Goal: Navigation & Orientation: Find specific page/section

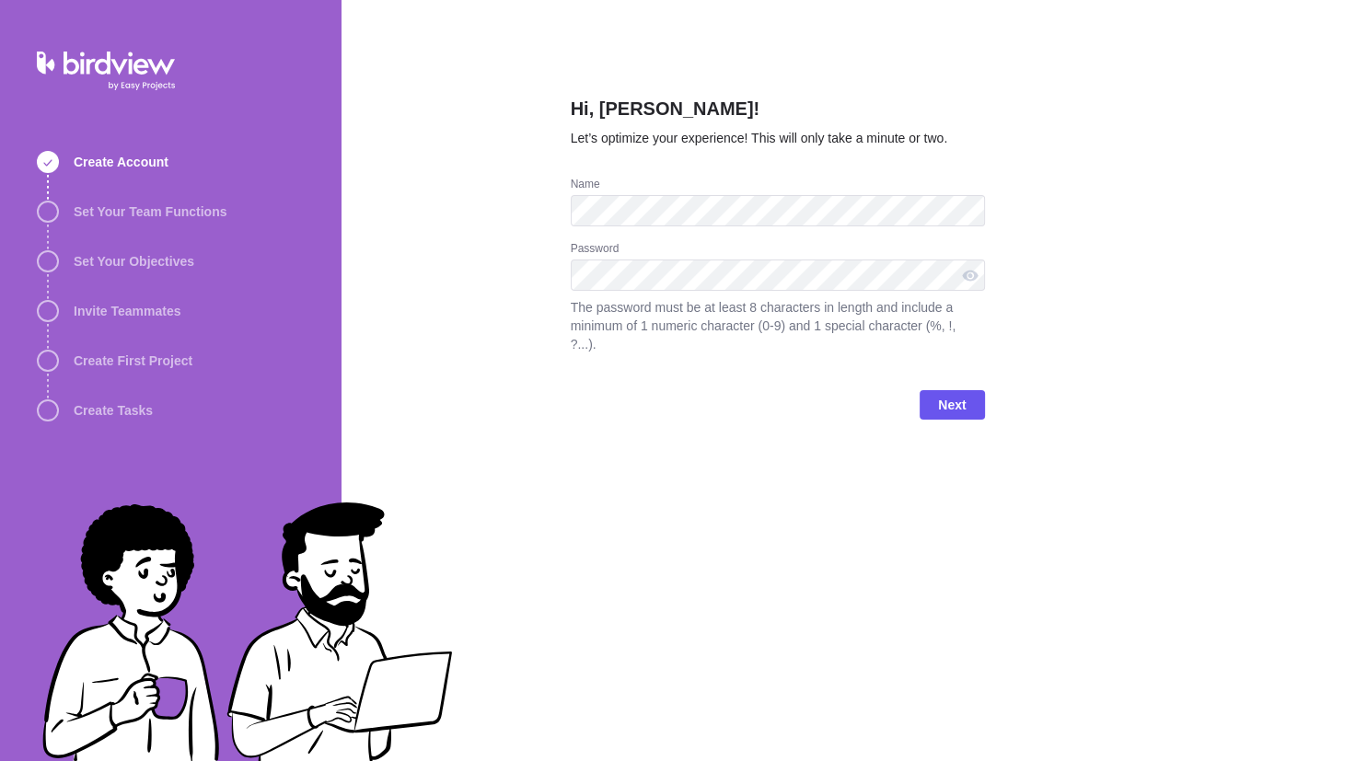
click at [1081, 186] on div "Hi, [PERSON_NAME]! Let’s optimize your experience! This will only take a minute…" at bounding box center [853, 380] width 1025 height 761
click at [946, 394] on span "Next" at bounding box center [952, 405] width 28 height 22
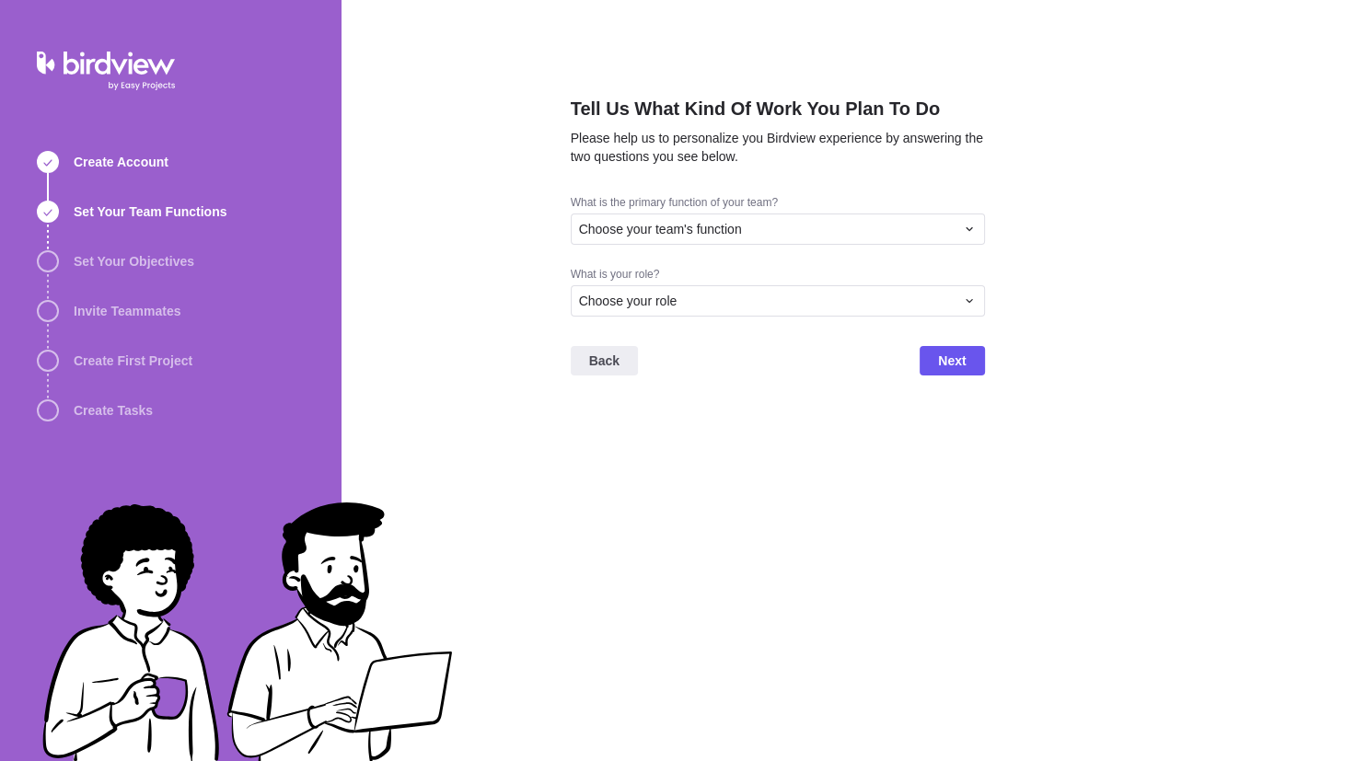
click at [730, 249] on div "What is the primary function of your team? Choose your team's function" at bounding box center [778, 231] width 414 height 72
click at [717, 222] on span "Choose your team's function" at bounding box center [660, 229] width 163 height 18
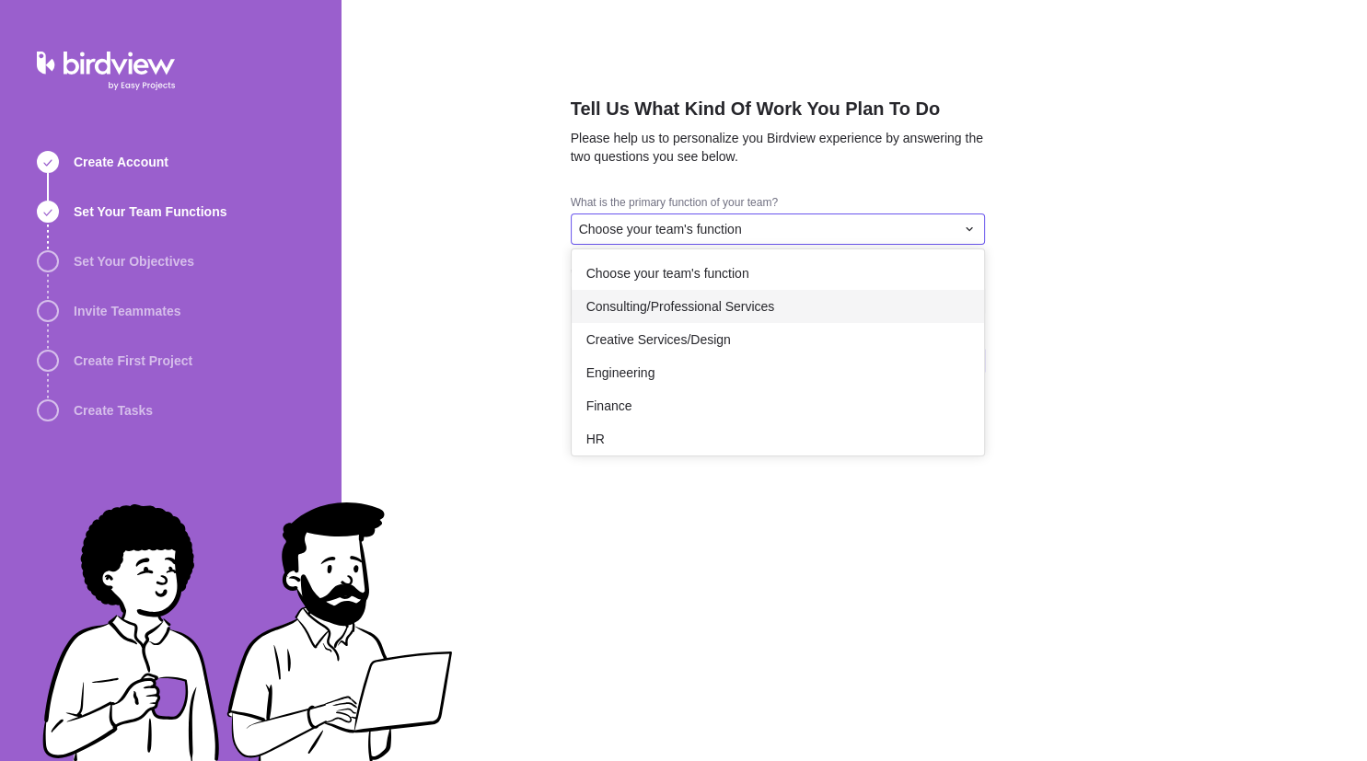
click at [712, 307] on span "Consulting/Professional Services" at bounding box center [680, 306] width 189 height 18
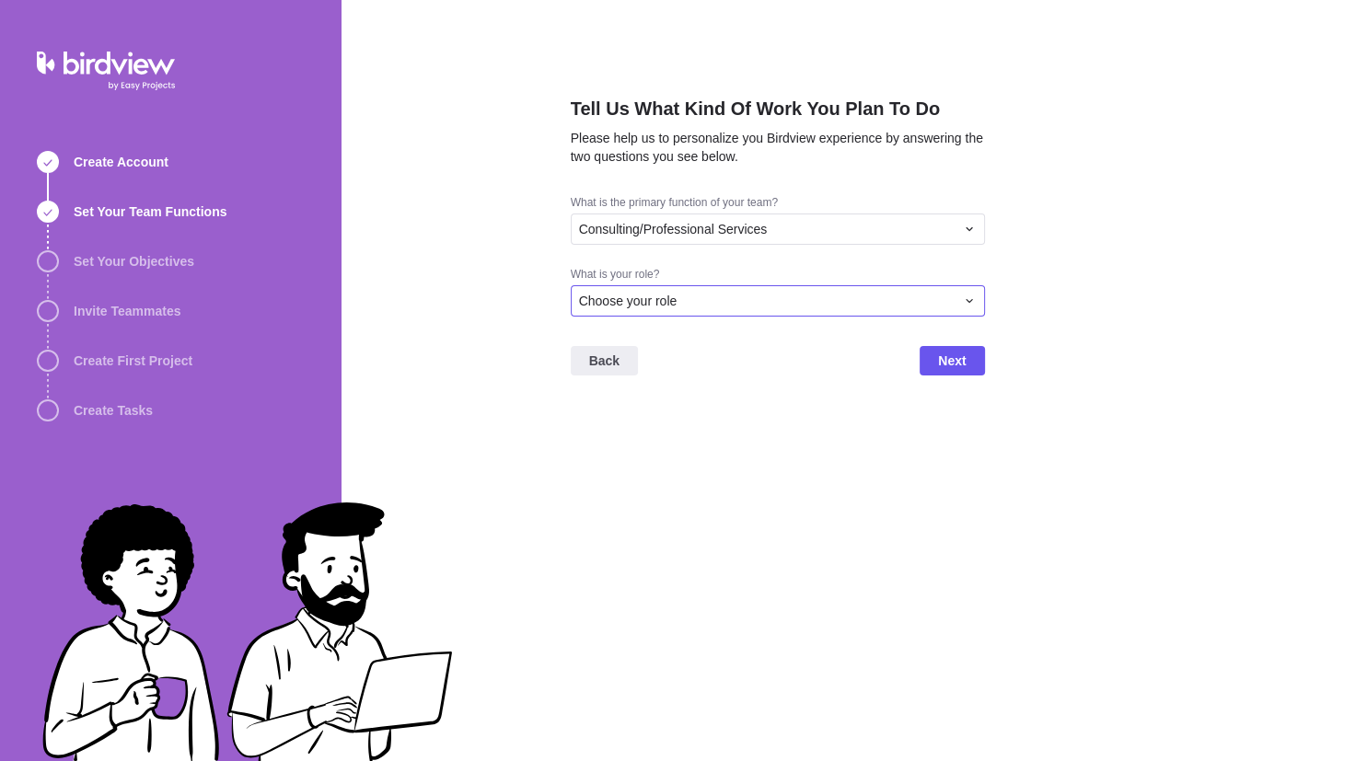
click at [712, 307] on div "Choose your role" at bounding box center [767, 301] width 376 height 18
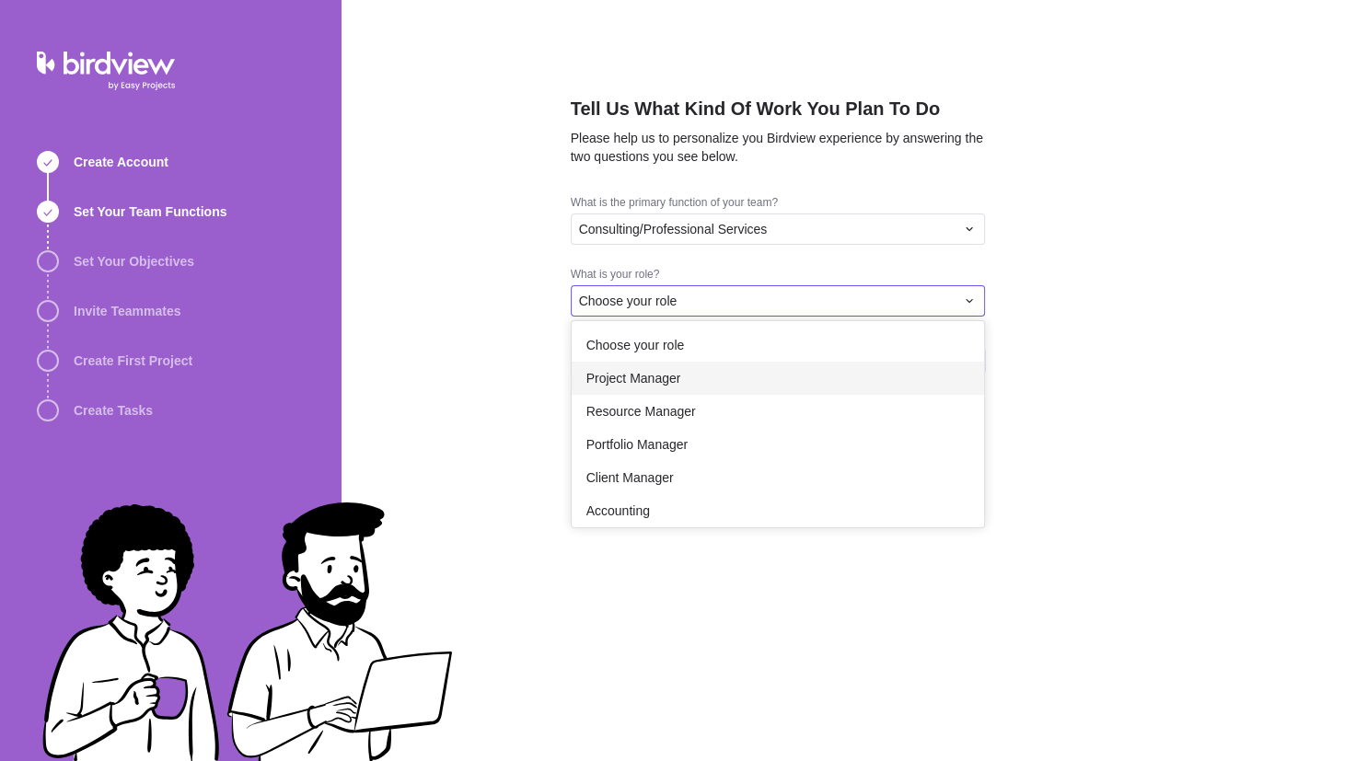
click at [712, 385] on div "Project Manager" at bounding box center [778, 378] width 412 height 33
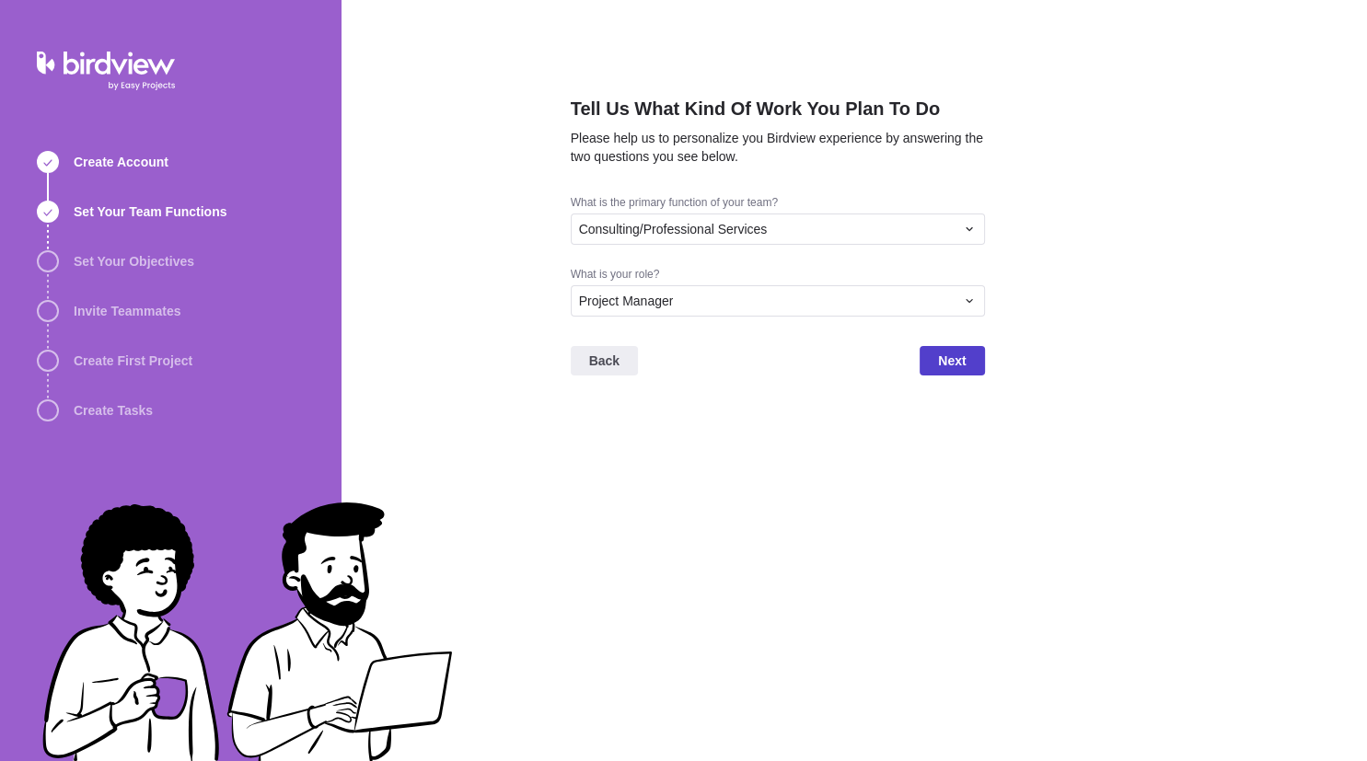
click at [958, 370] on span "Next" at bounding box center [952, 361] width 28 height 22
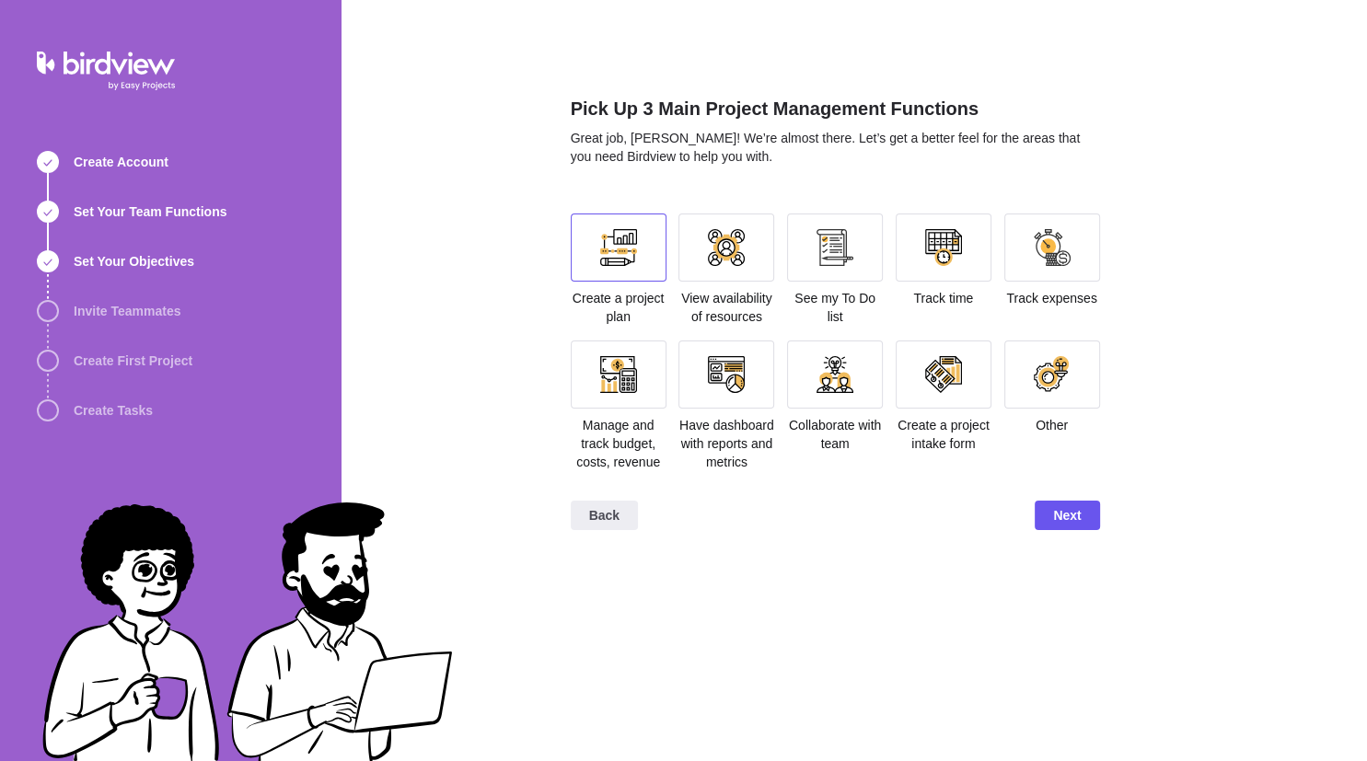
click at [623, 259] on div at bounding box center [618, 247] width 37 height 37
click at [813, 257] on div at bounding box center [835, 248] width 96 height 68
click at [948, 249] on div at bounding box center [943, 247] width 37 height 37
click at [1066, 240] on div at bounding box center [1052, 247] width 37 height 37
click at [606, 409] on div "Manage and track budget, costs, revenue" at bounding box center [619, 406] width 96 height 131
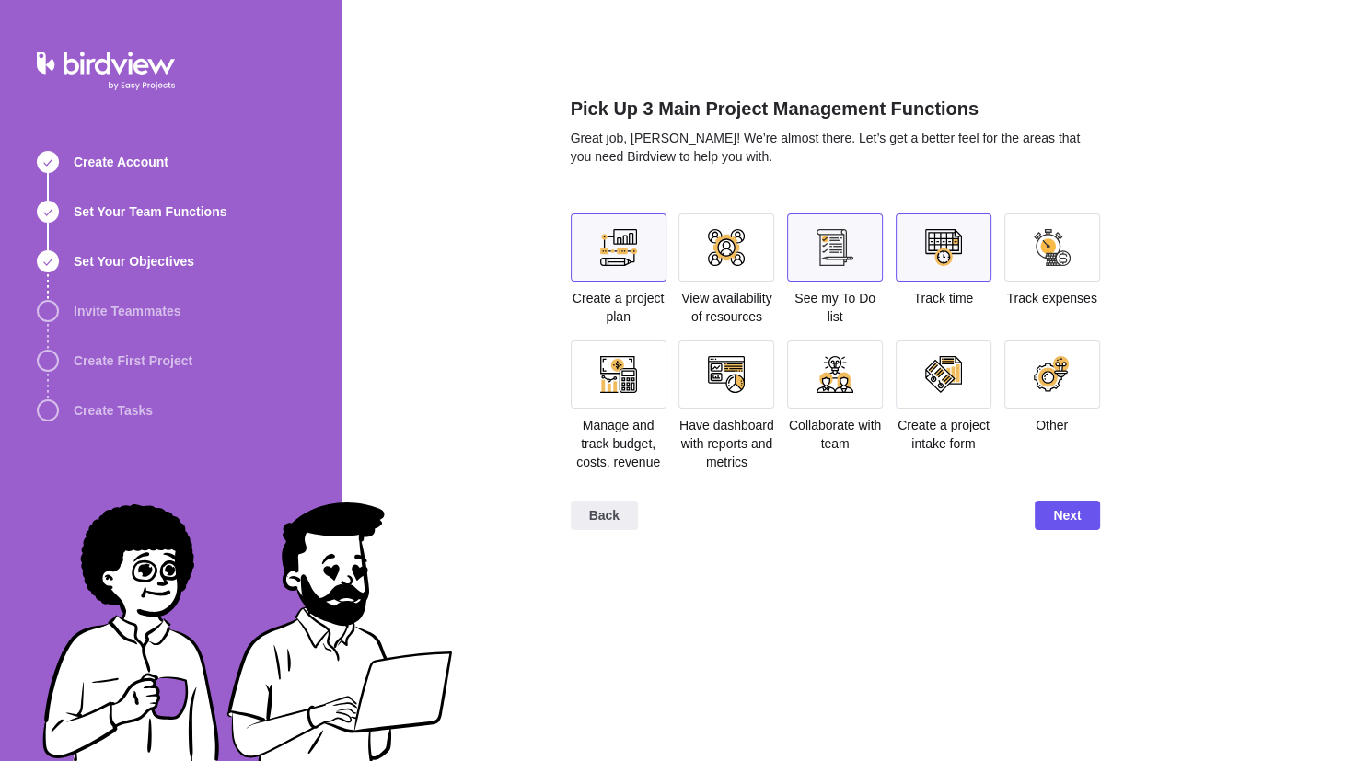
click at [642, 378] on div at bounding box center [619, 375] width 96 height 68
click at [1066, 518] on span "Next" at bounding box center [1067, 515] width 28 height 22
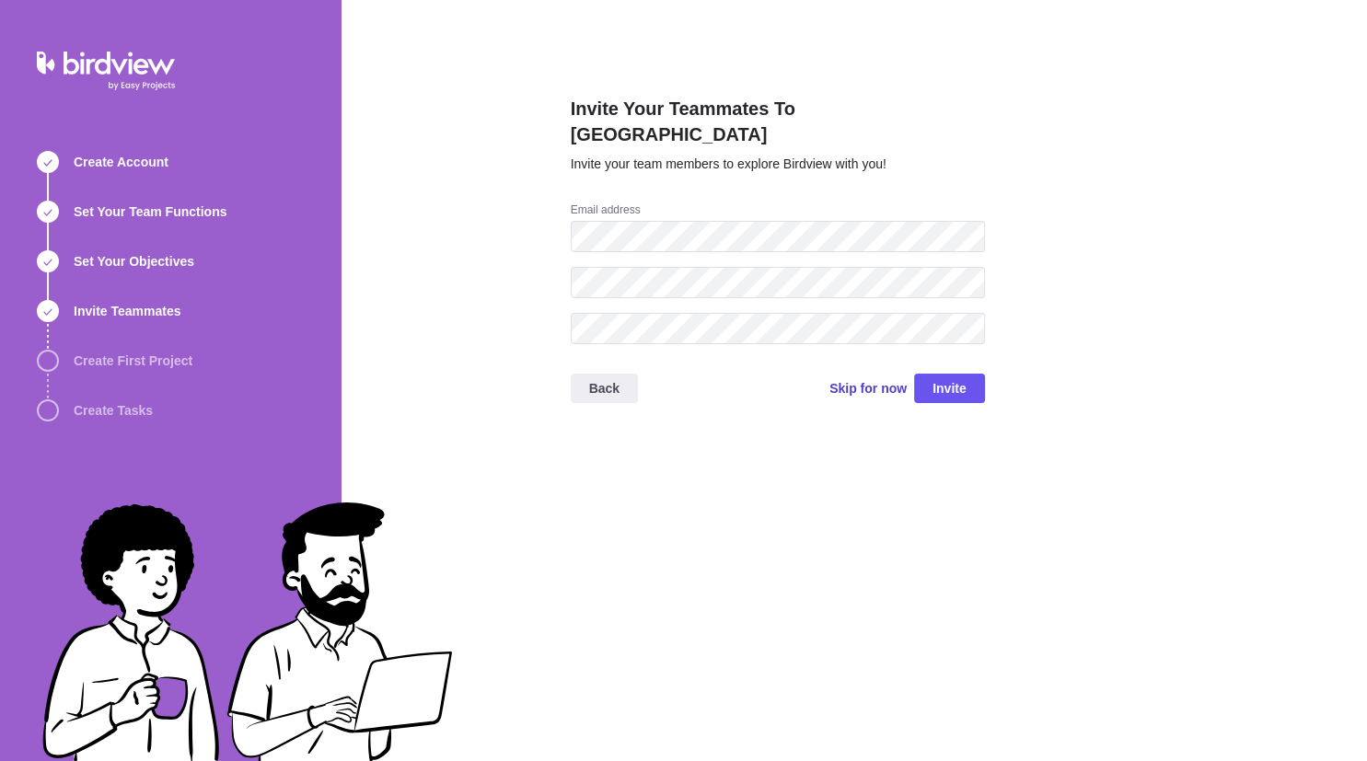
click at [854, 379] on span "Skip for now" at bounding box center [867, 388] width 77 height 18
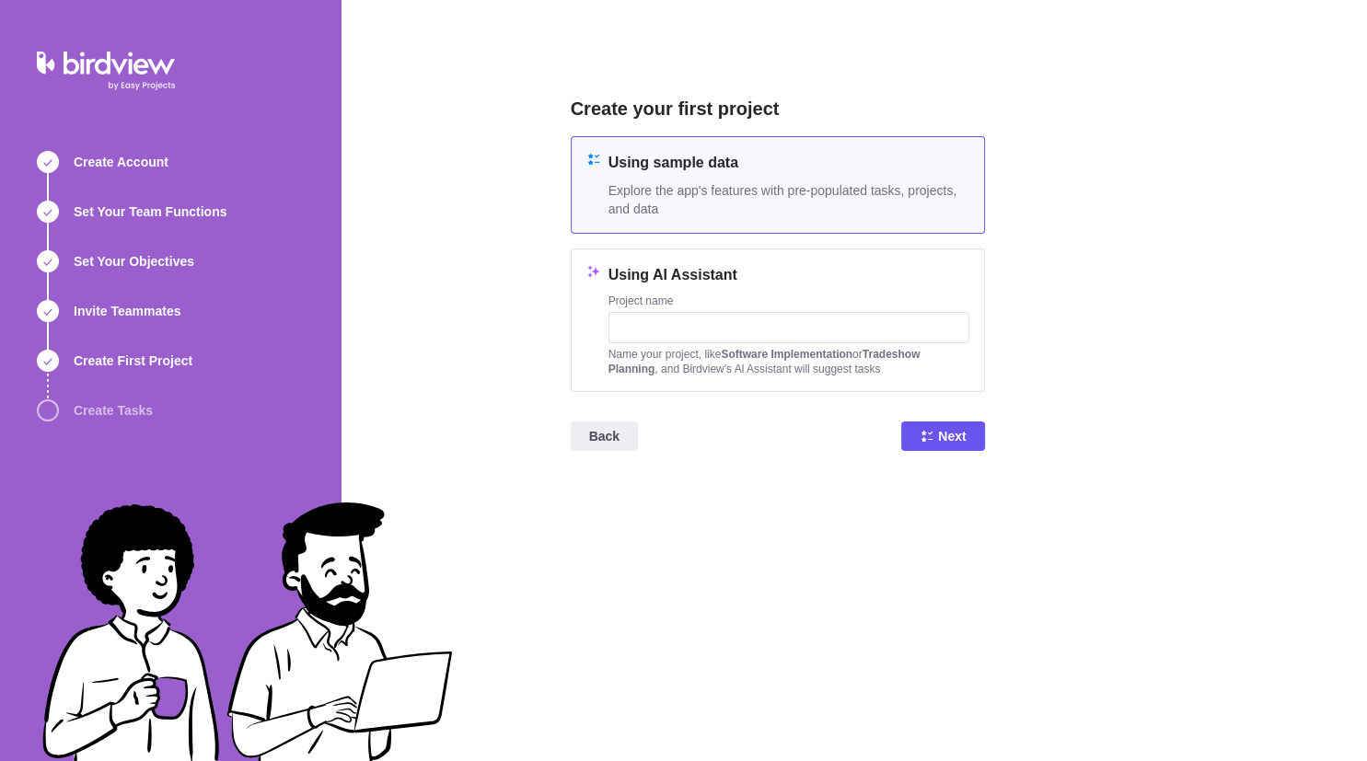
click at [851, 208] on span "Explore the app's features with pre-populated tasks, projects, and data" at bounding box center [788, 199] width 361 height 37
click at [955, 432] on span "Next" at bounding box center [952, 436] width 28 height 22
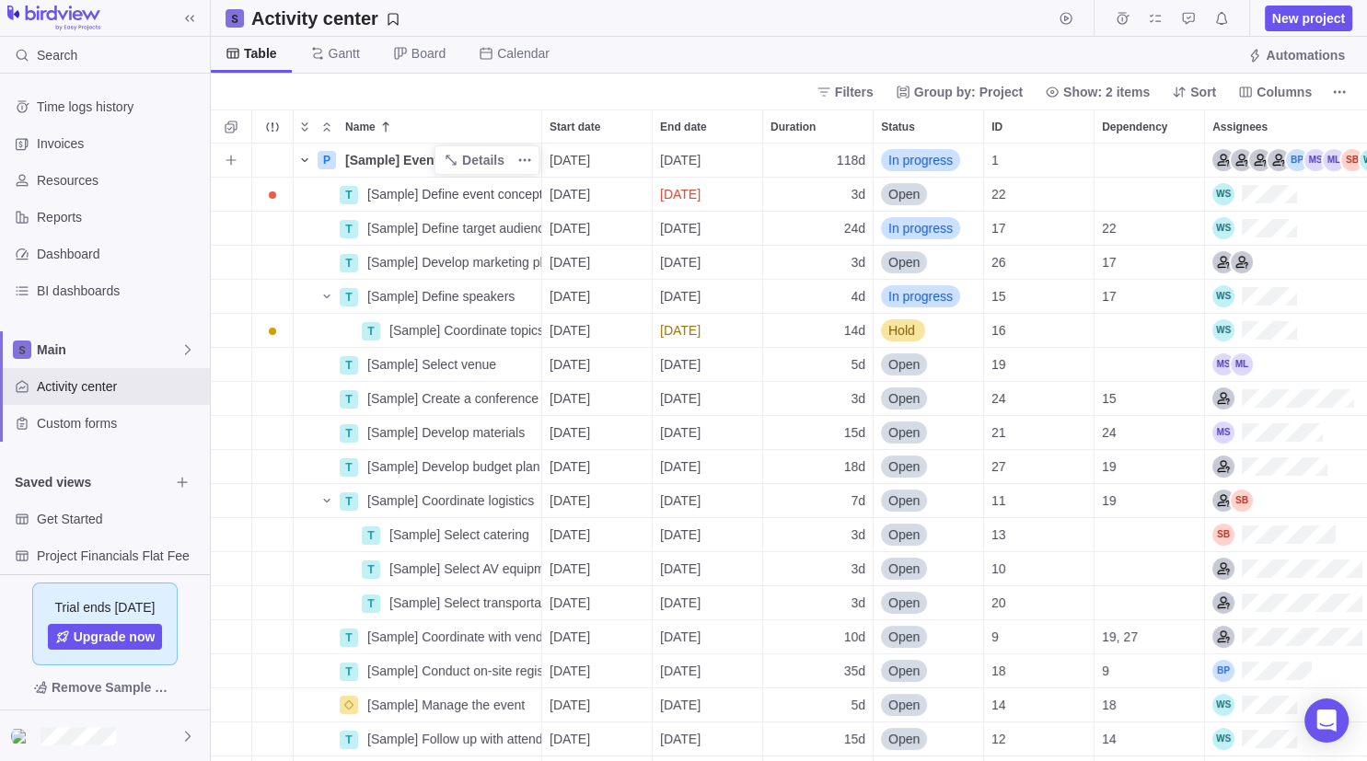
click at [304, 161] on icon "Name" at bounding box center [304, 160] width 6 height 4
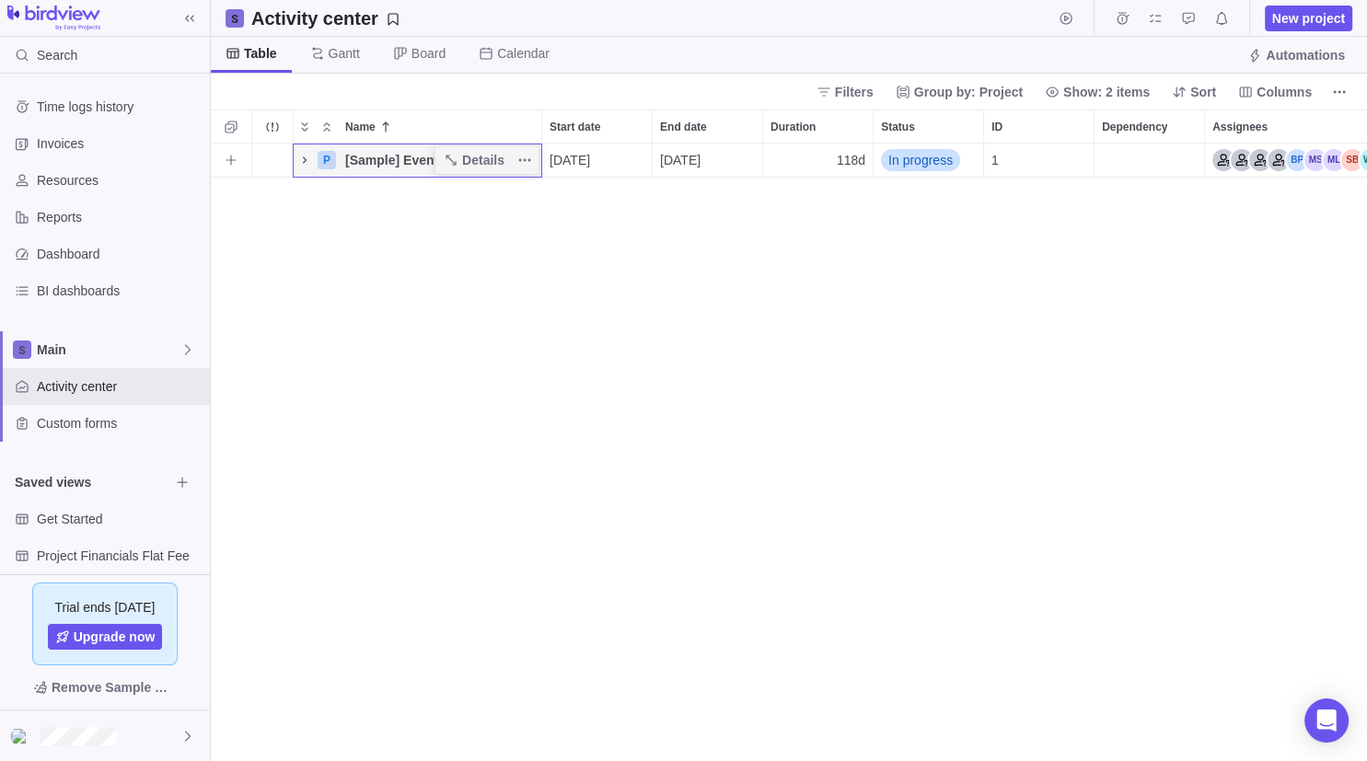
click at [304, 161] on icon "Name" at bounding box center [304, 160] width 15 height 15
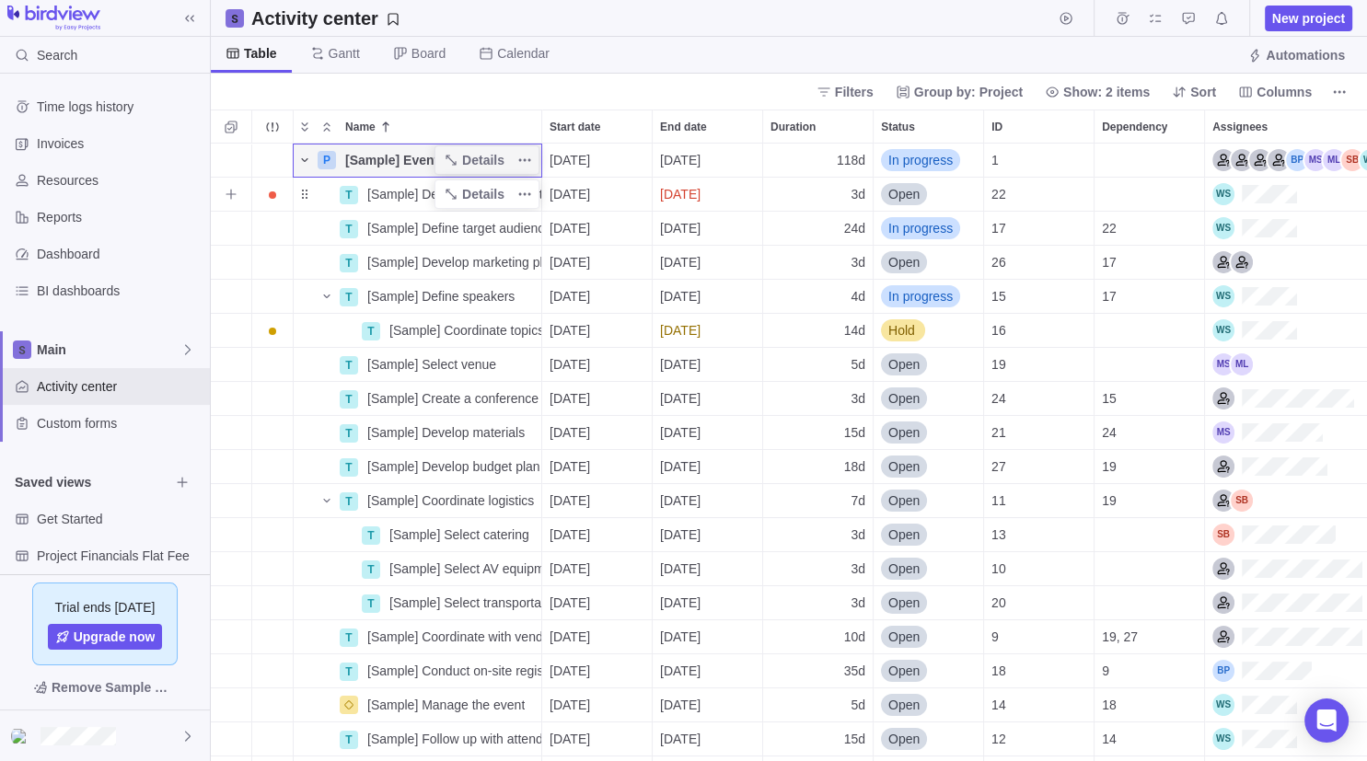
click at [401, 196] on span "[Sample] Define event concept" at bounding box center [454, 194] width 174 height 18
click at [425, 290] on div "P [Sample] Event Conference Details [DATE] [DATE] 118d In progress 1 T [Sample]…" at bounding box center [789, 453] width 1156 height 619
click at [87, 422] on span "Custom forms" at bounding box center [120, 423] width 166 height 18
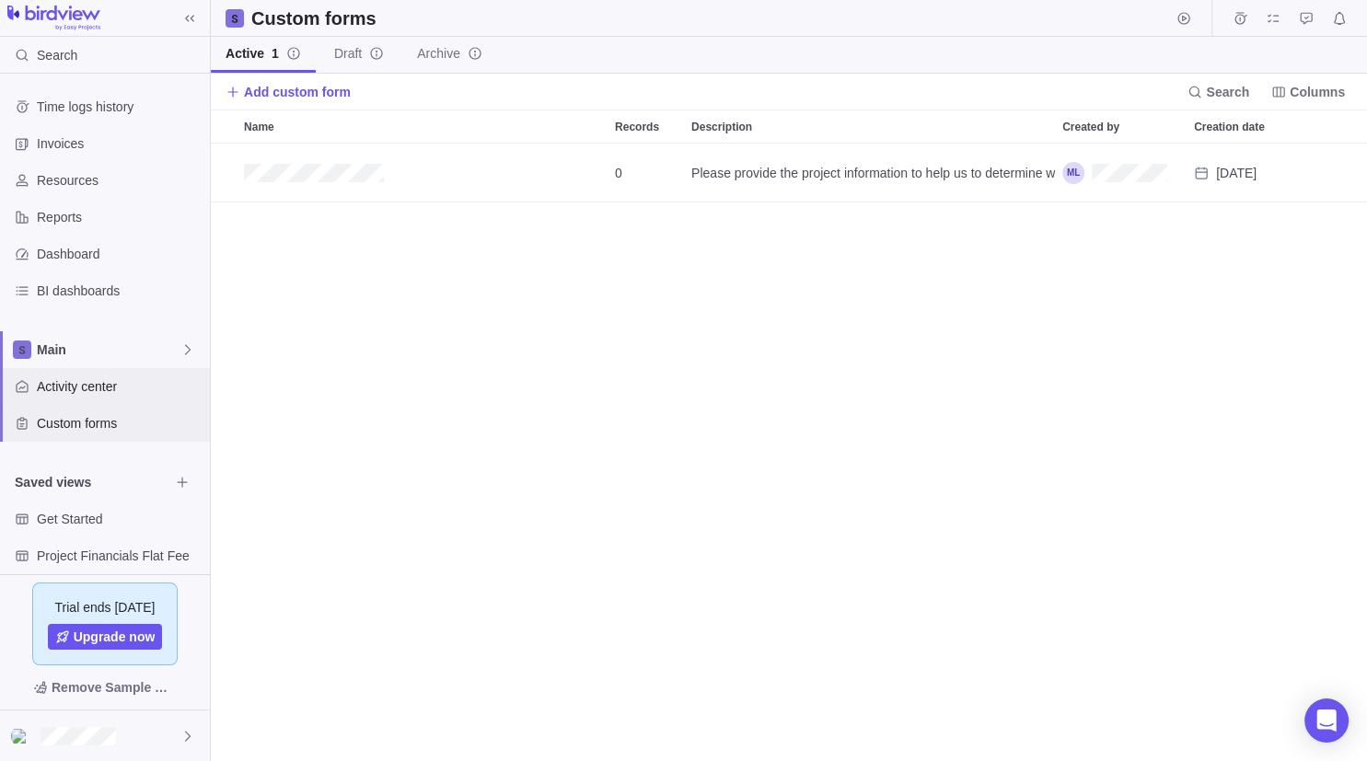
scroll to position [619, 1156]
click at [84, 151] on span "Invoices" at bounding box center [120, 143] width 166 height 18
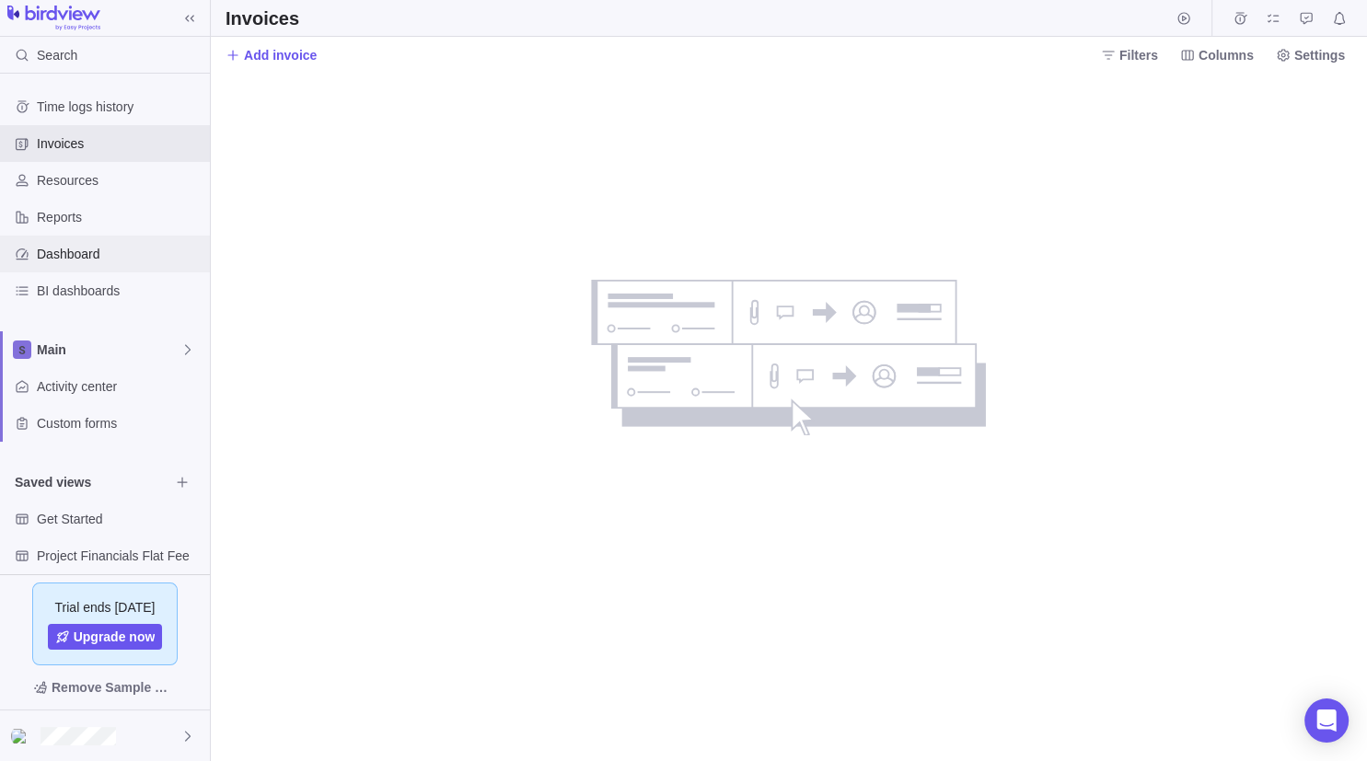
click at [89, 251] on span "Dashboard" at bounding box center [120, 254] width 166 height 18
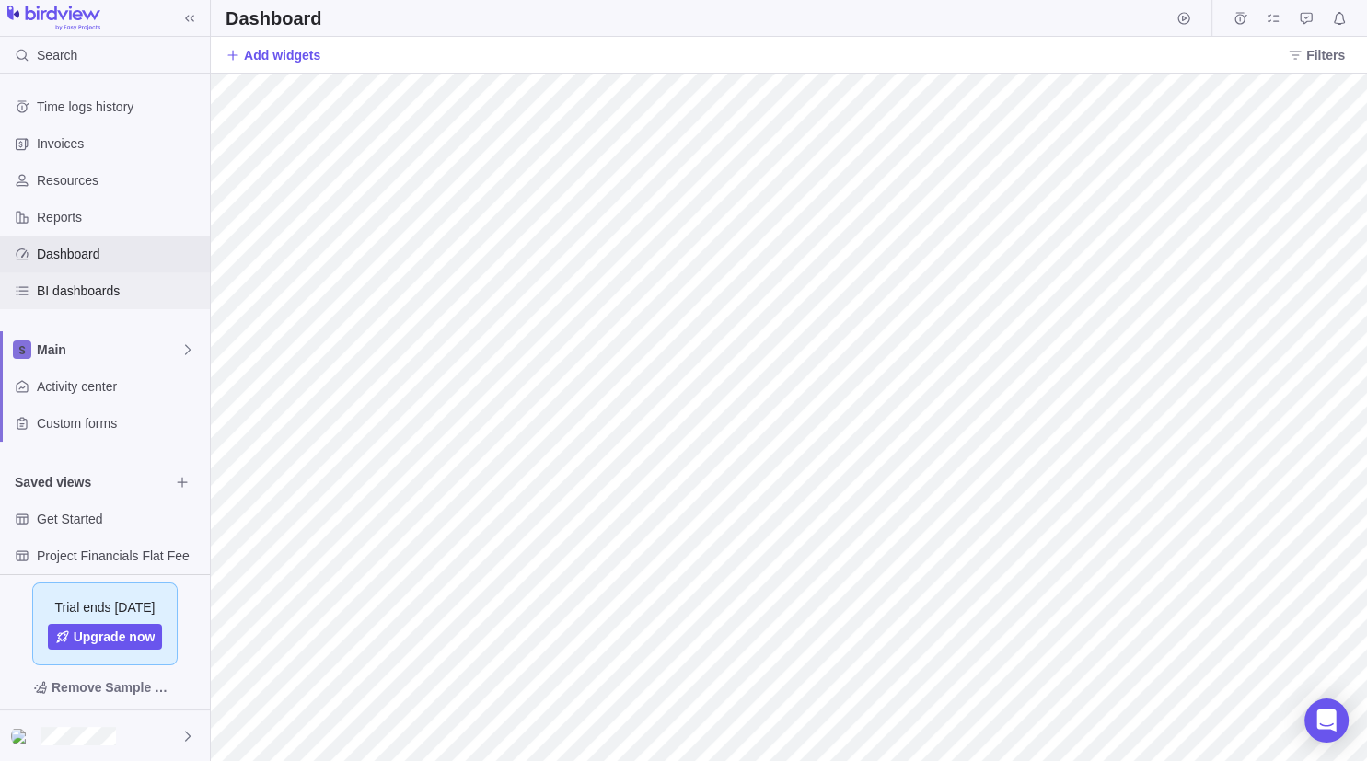
click at [84, 296] on span "BI dashboards" at bounding box center [120, 291] width 166 height 18
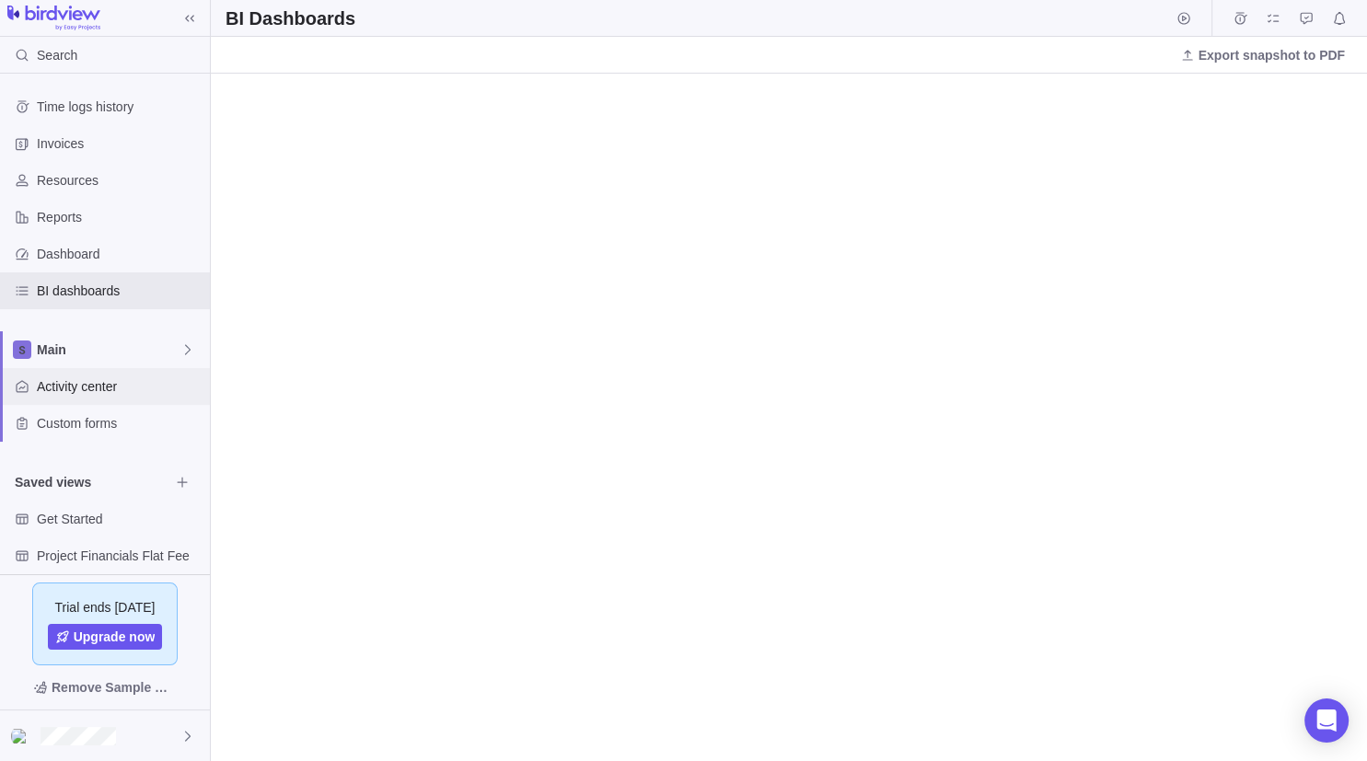
click at [103, 392] on span "Activity center" at bounding box center [120, 386] width 166 height 18
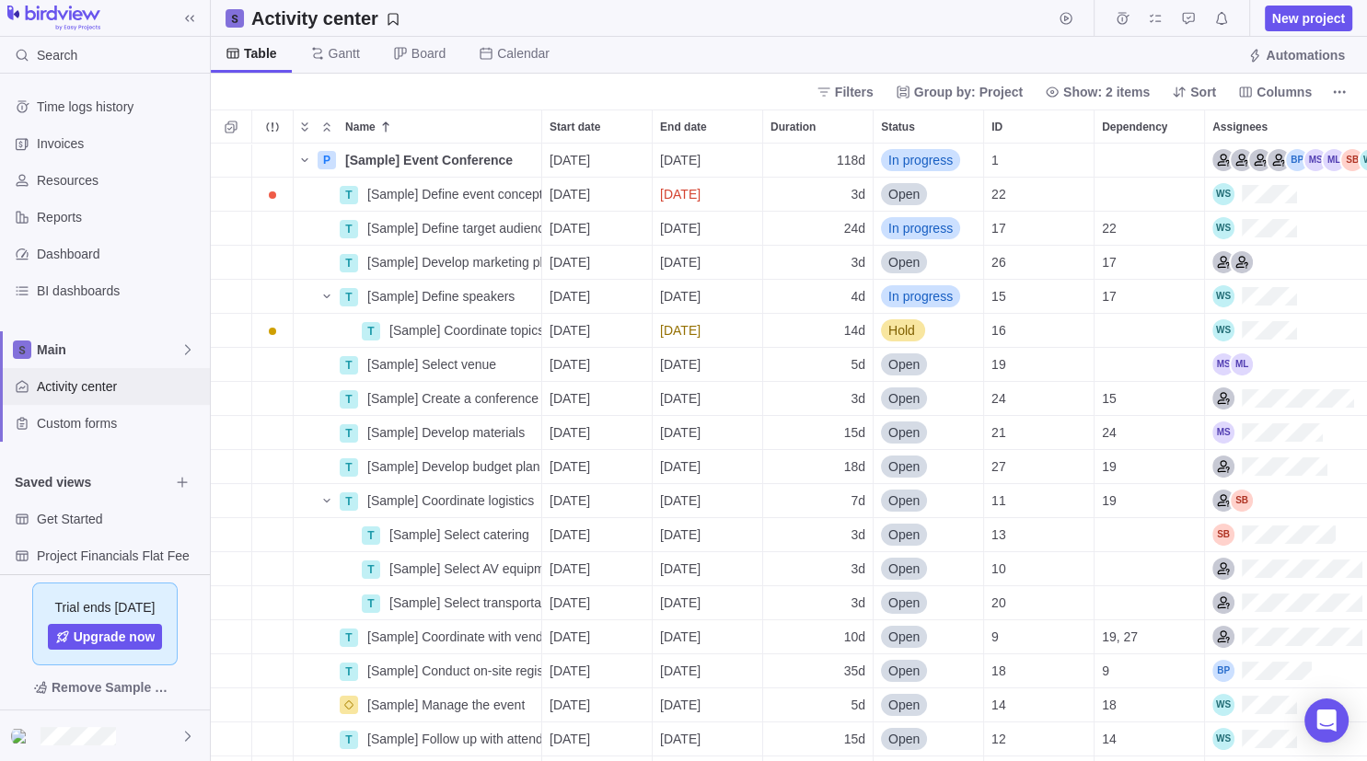
scroll to position [619, 1156]
click at [346, 55] on span "Gantt" at bounding box center [344, 53] width 31 height 18
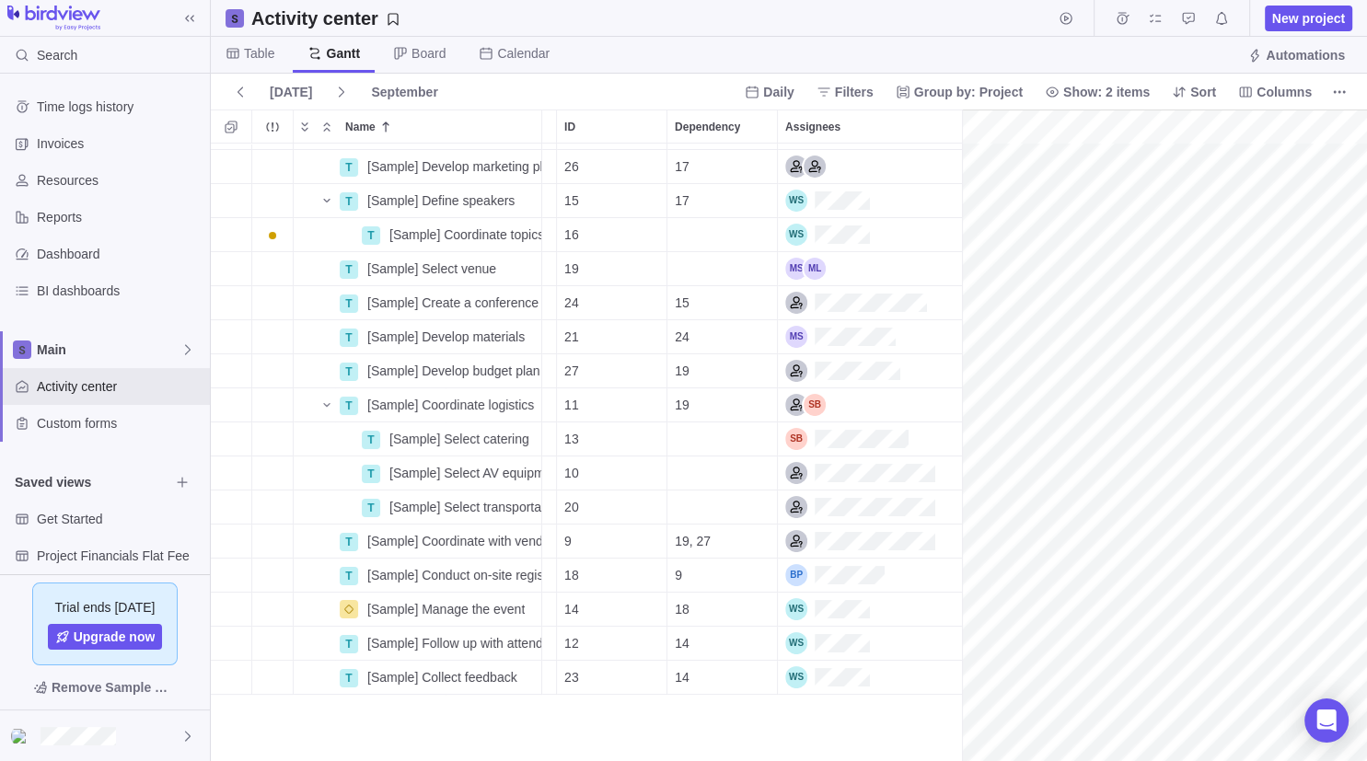
scroll to position [0, 427]
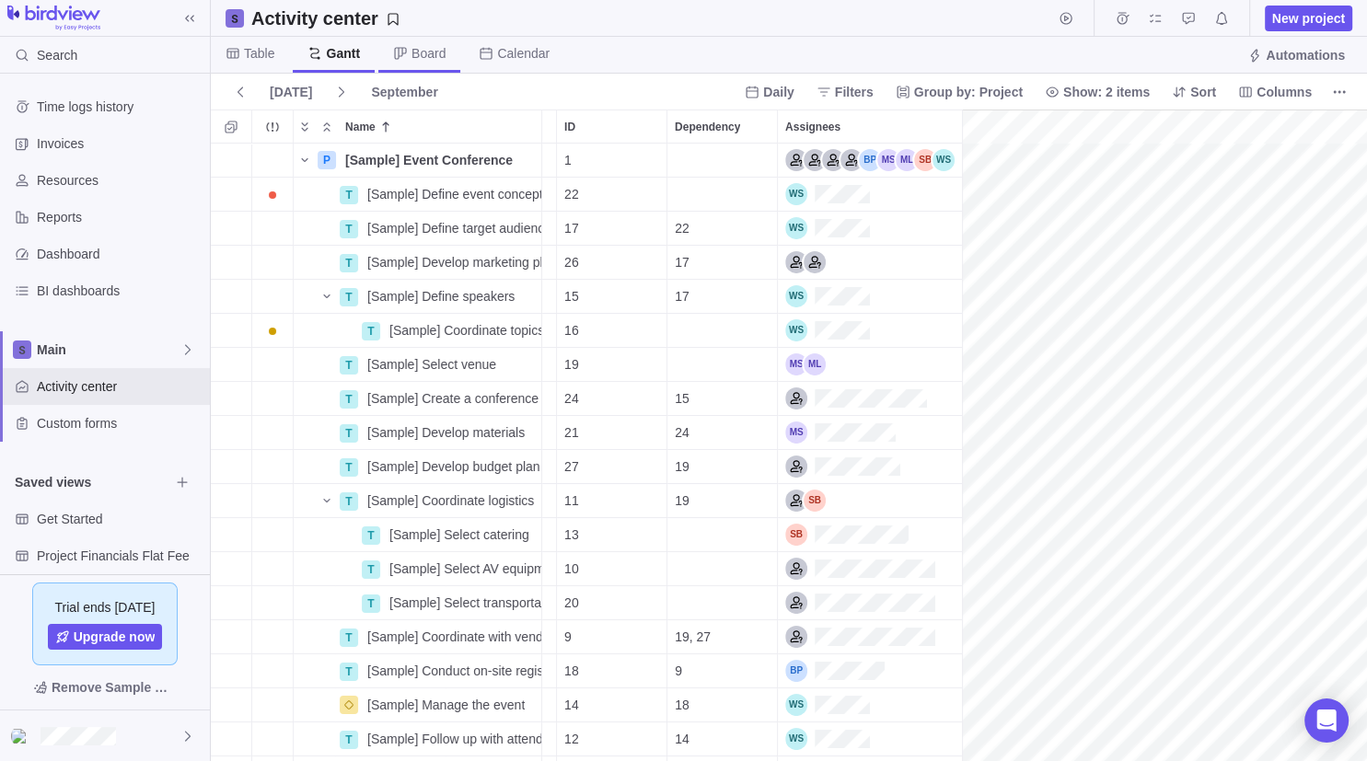
click at [424, 53] on span "Board" at bounding box center [428, 53] width 34 height 18
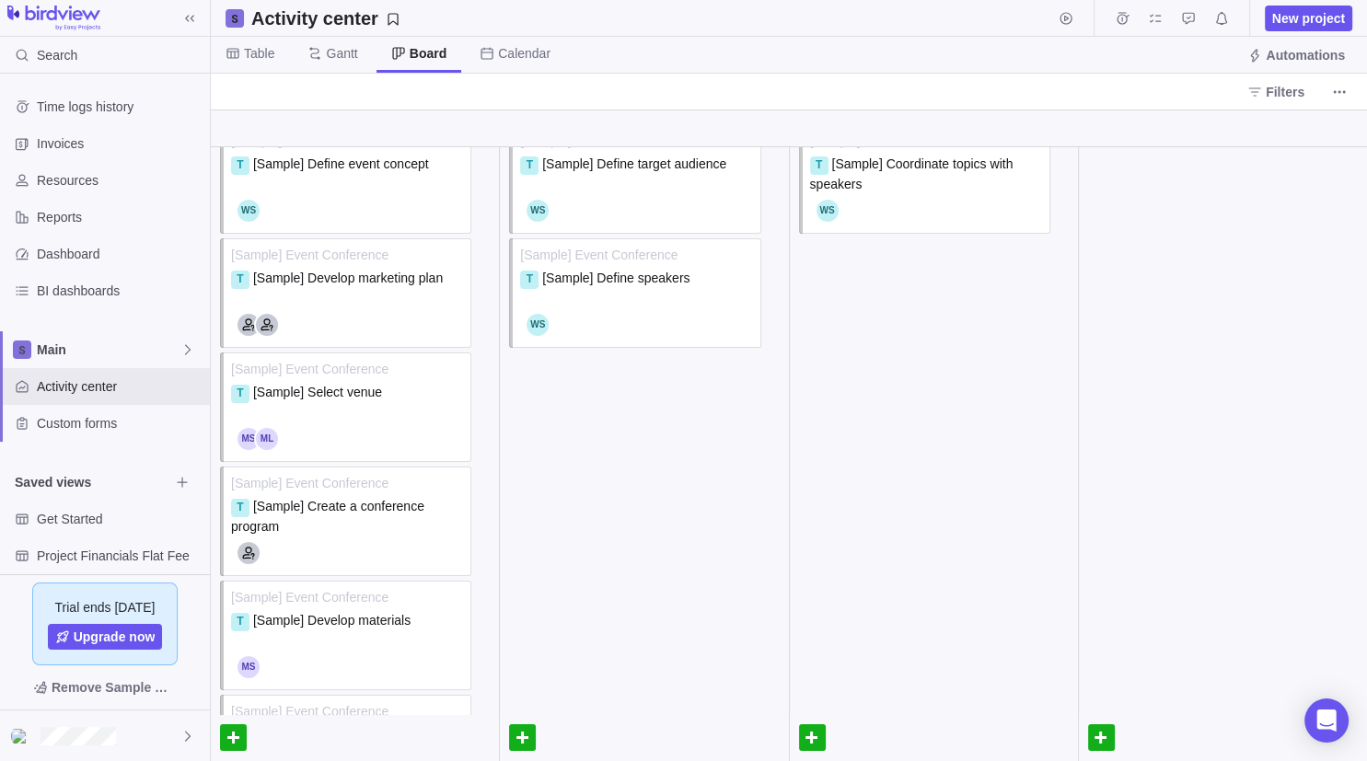
scroll to position [0, 0]
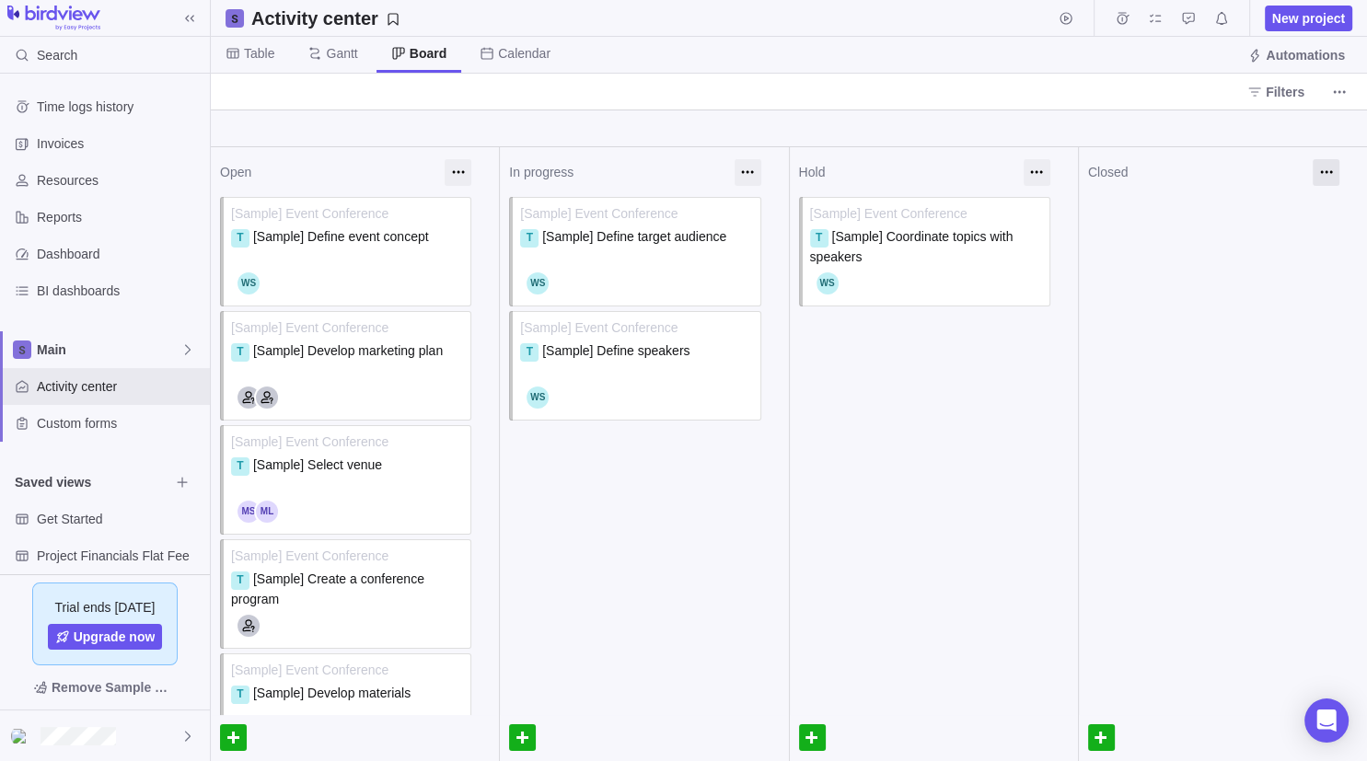
click at [1324, 179] on div at bounding box center [1326, 172] width 27 height 27
click at [1070, 112] on div at bounding box center [789, 129] width 1156 height 38
click at [1338, 97] on icon "More actions" at bounding box center [1339, 92] width 15 height 15
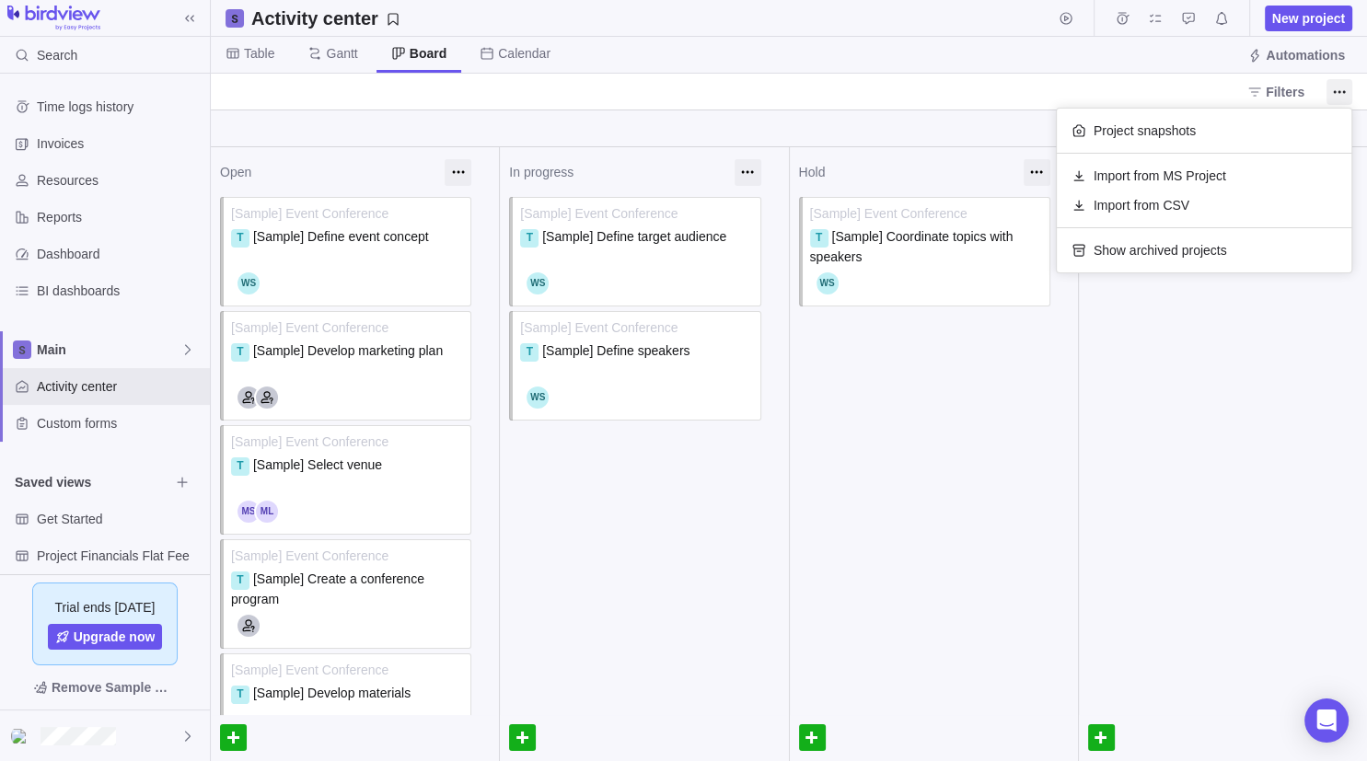
click at [671, 86] on body "Search Time logs history Invoices Resources Reports Dashboard BI dashboards Mai…" at bounding box center [683, 380] width 1367 height 761
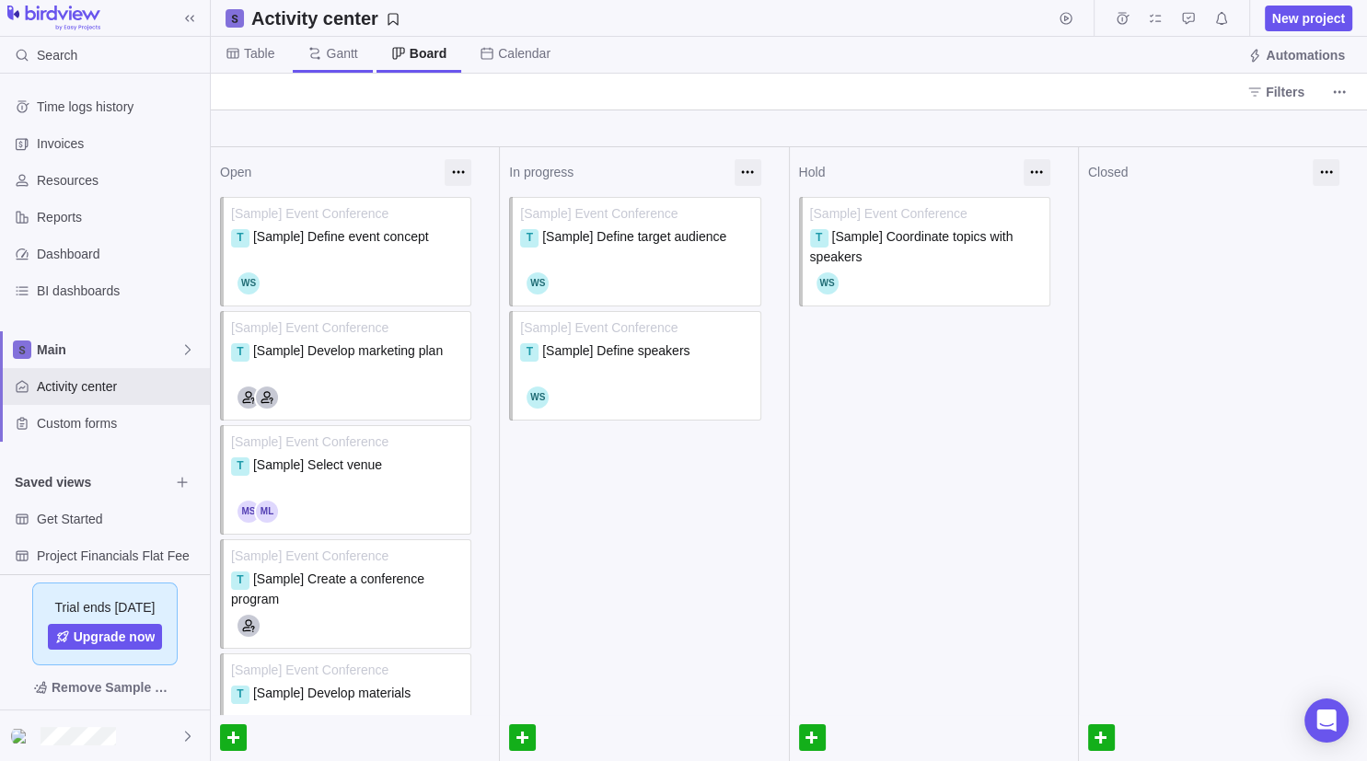
click at [344, 39] on span "Gantt" at bounding box center [332, 55] width 79 height 36
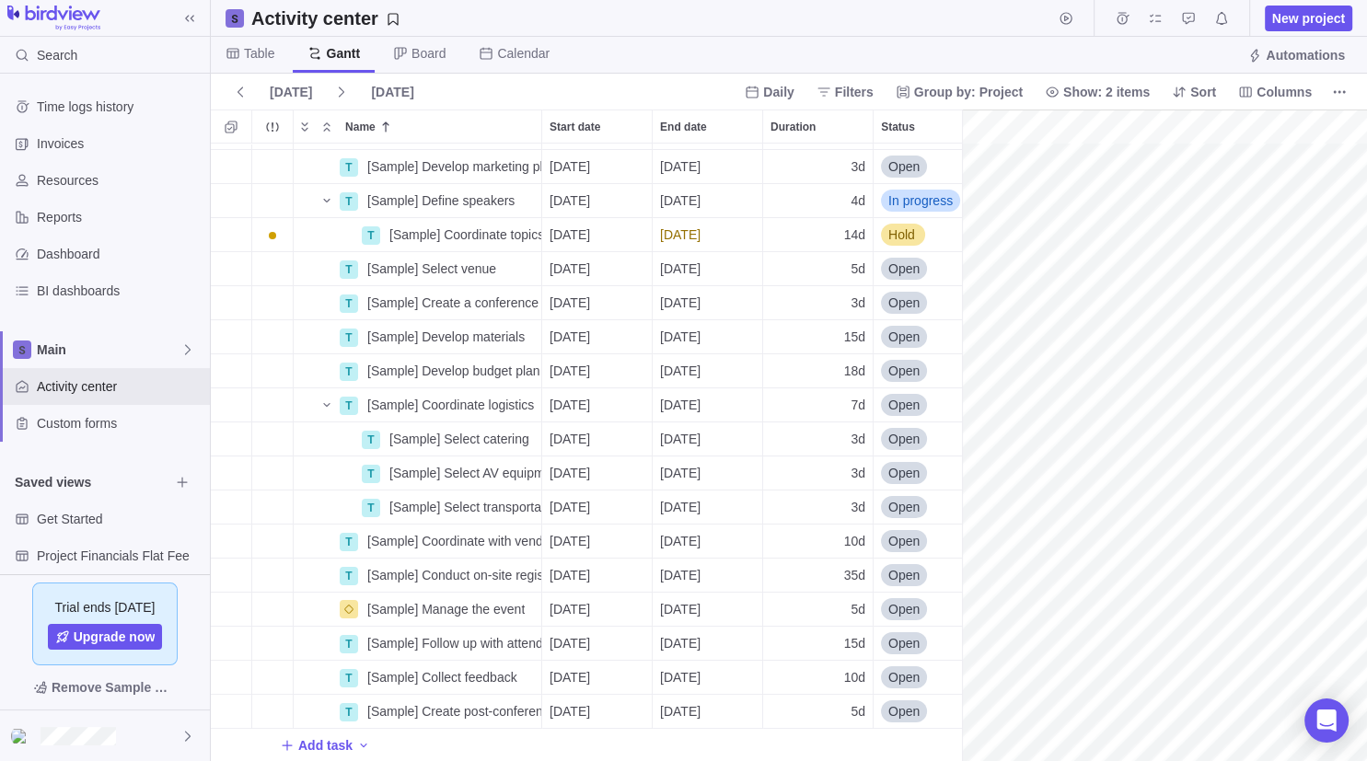
scroll to position [96, 11925]
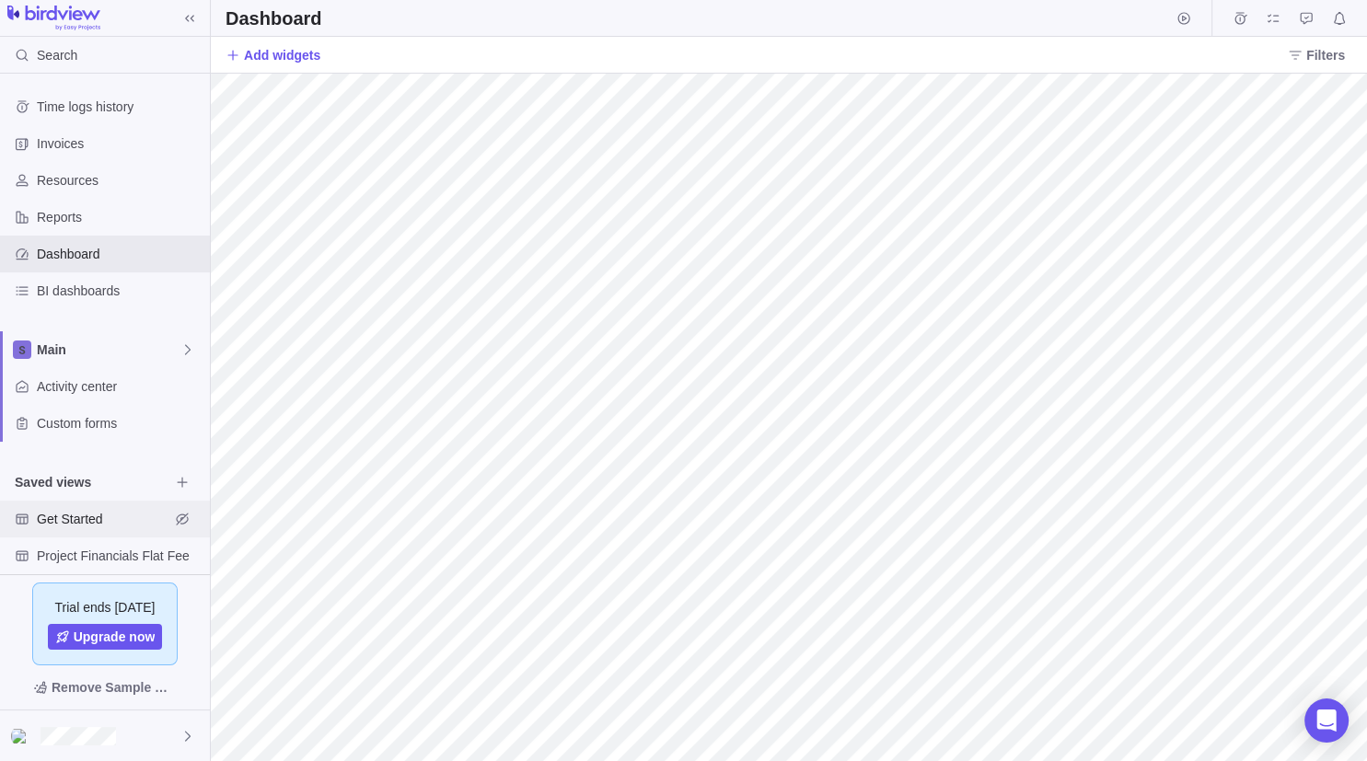
scroll to position [87, 0]
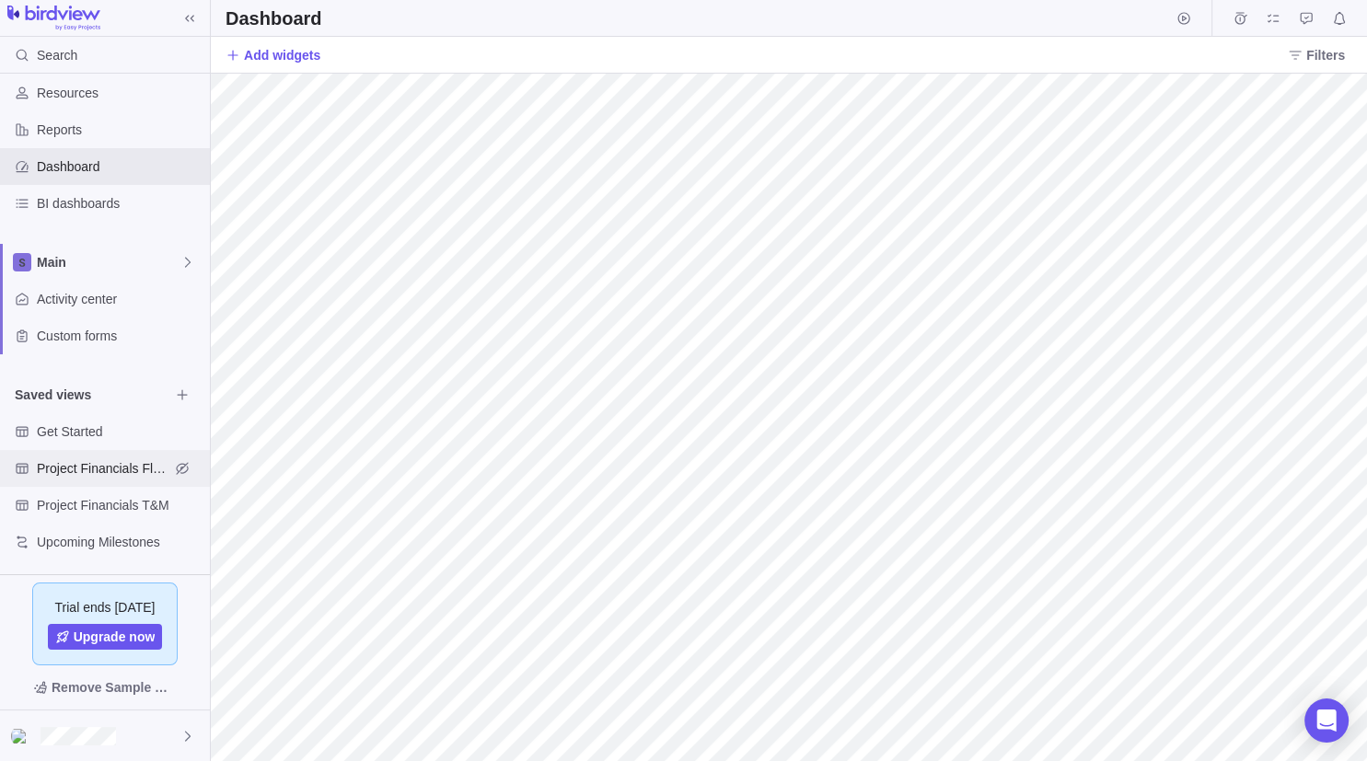
click at [109, 462] on span "Project Financials Flat Fee" at bounding box center [103, 468] width 133 height 18
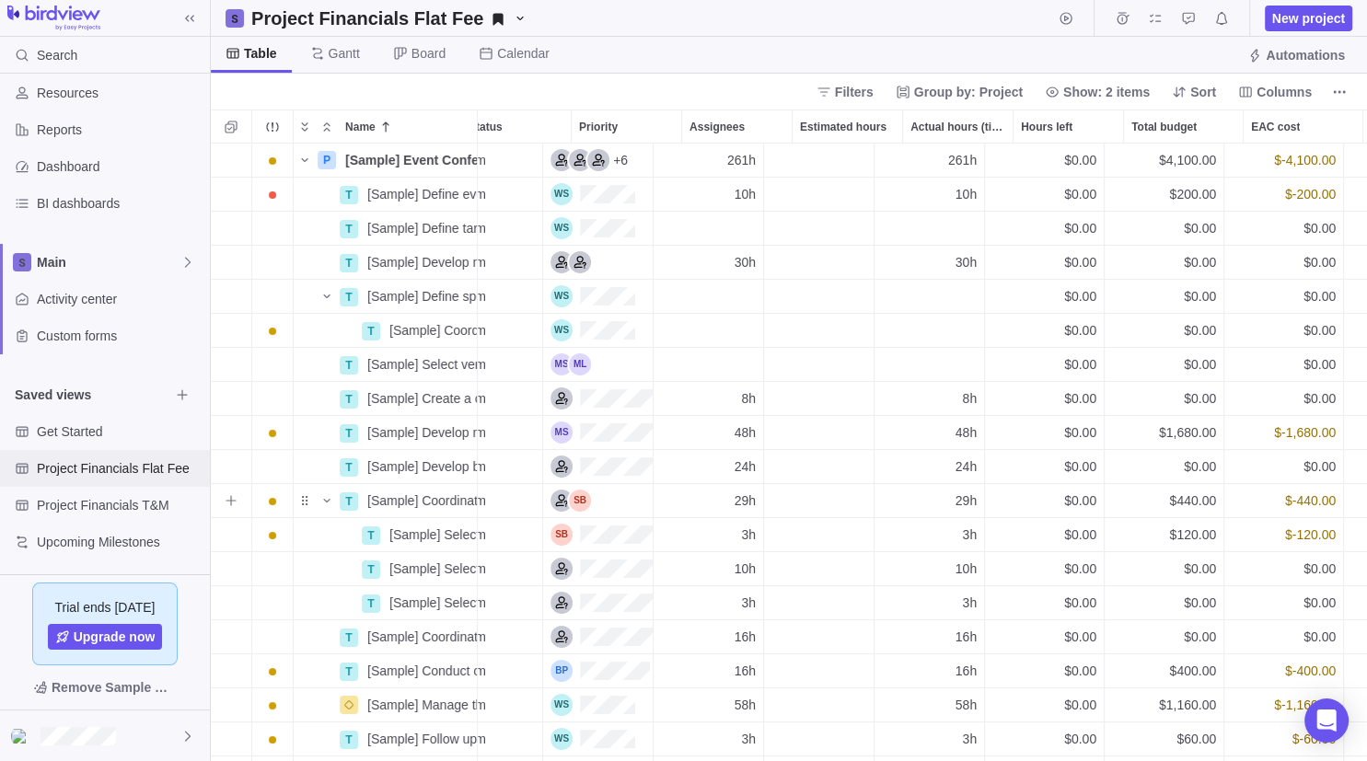
scroll to position [0, 638]
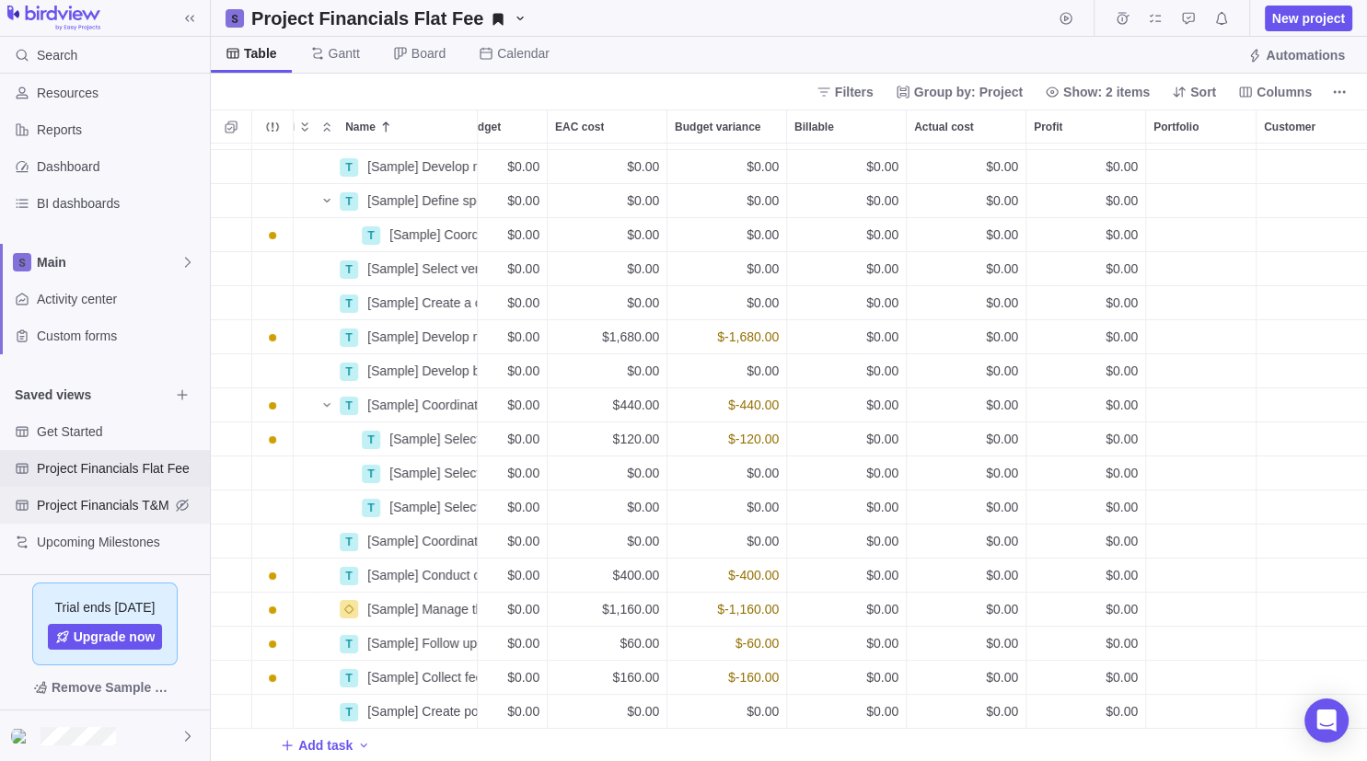
click at [76, 492] on div "Project Financials T&M" at bounding box center [105, 505] width 210 height 37
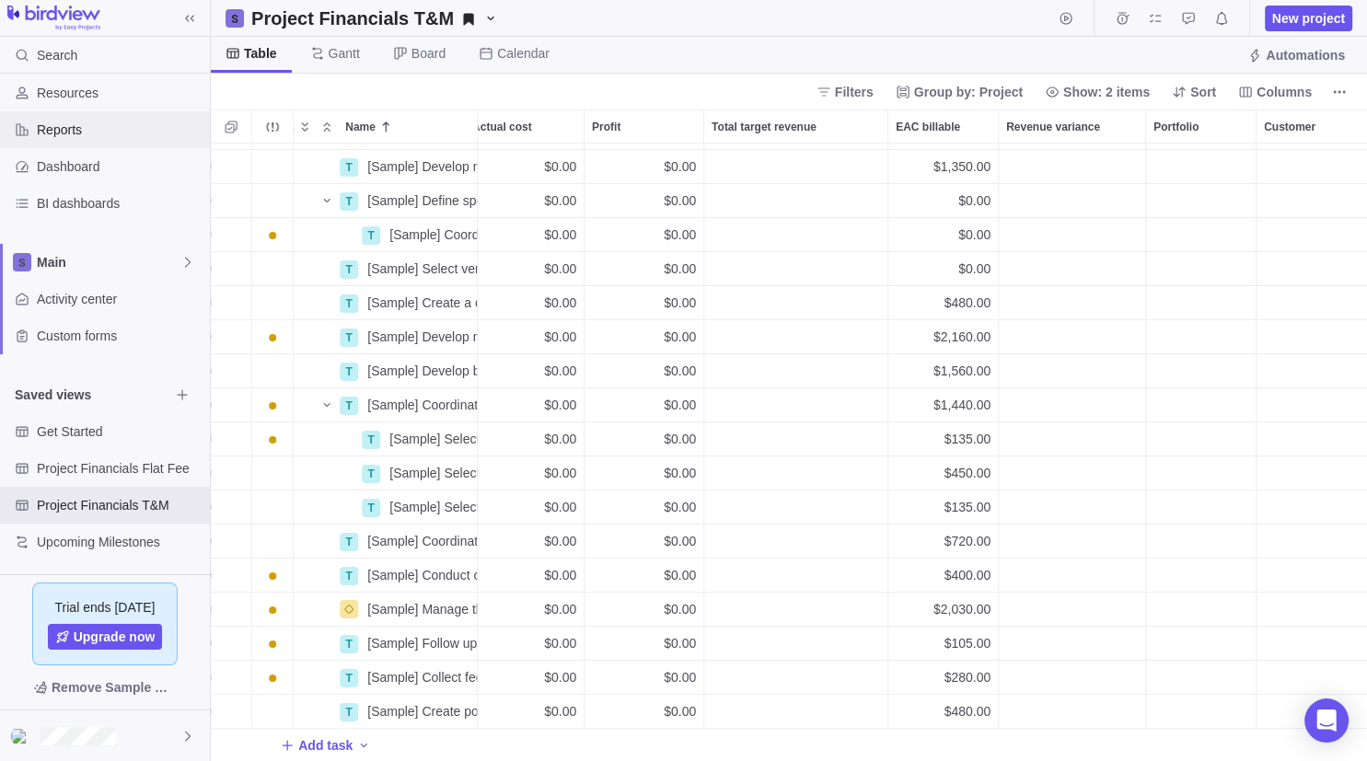
click at [87, 147] on div "Reports" at bounding box center [105, 129] width 210 height 37
